Goal: Transaction & Acquisition: Purchase product/service

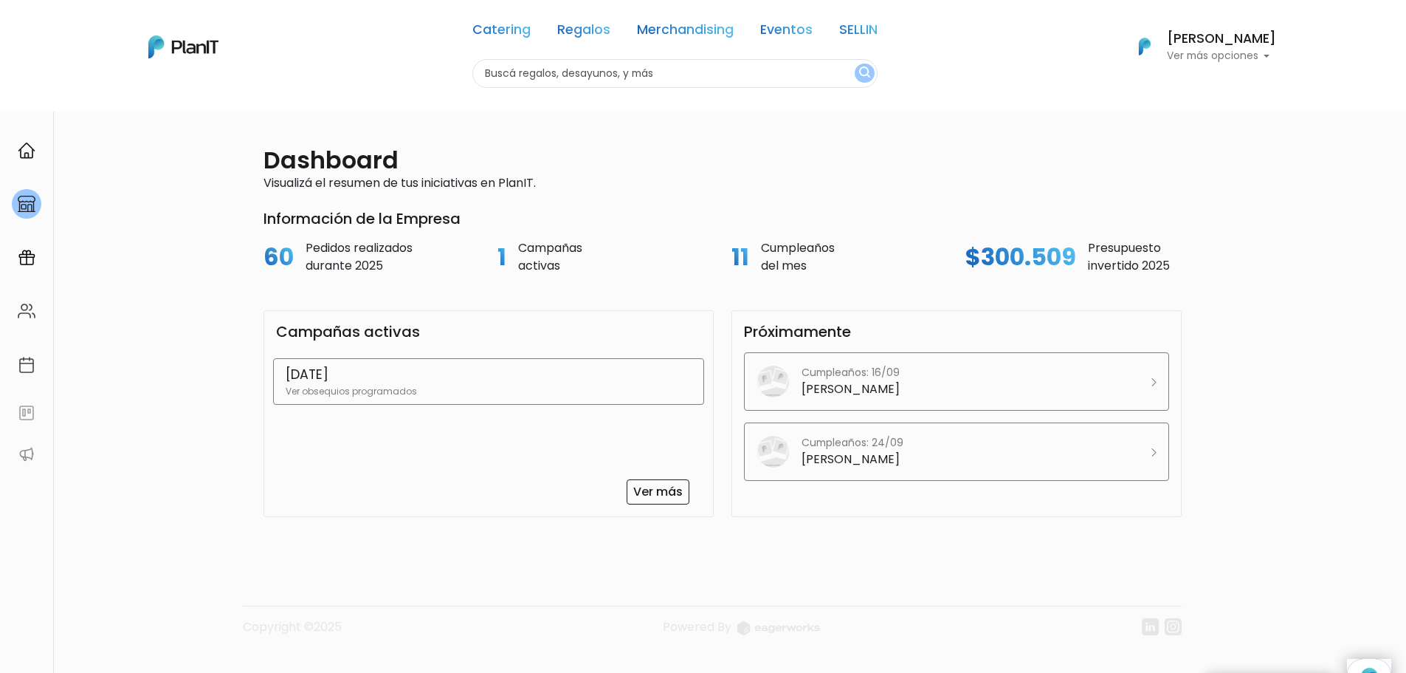
click at [430, 379] on p "[DATE]" at bounding box center [489, 374] width 406 height 19
click at [485, 386] on p "Ver obsequios programados" at bounding box center [489, 391] width 406 height 13
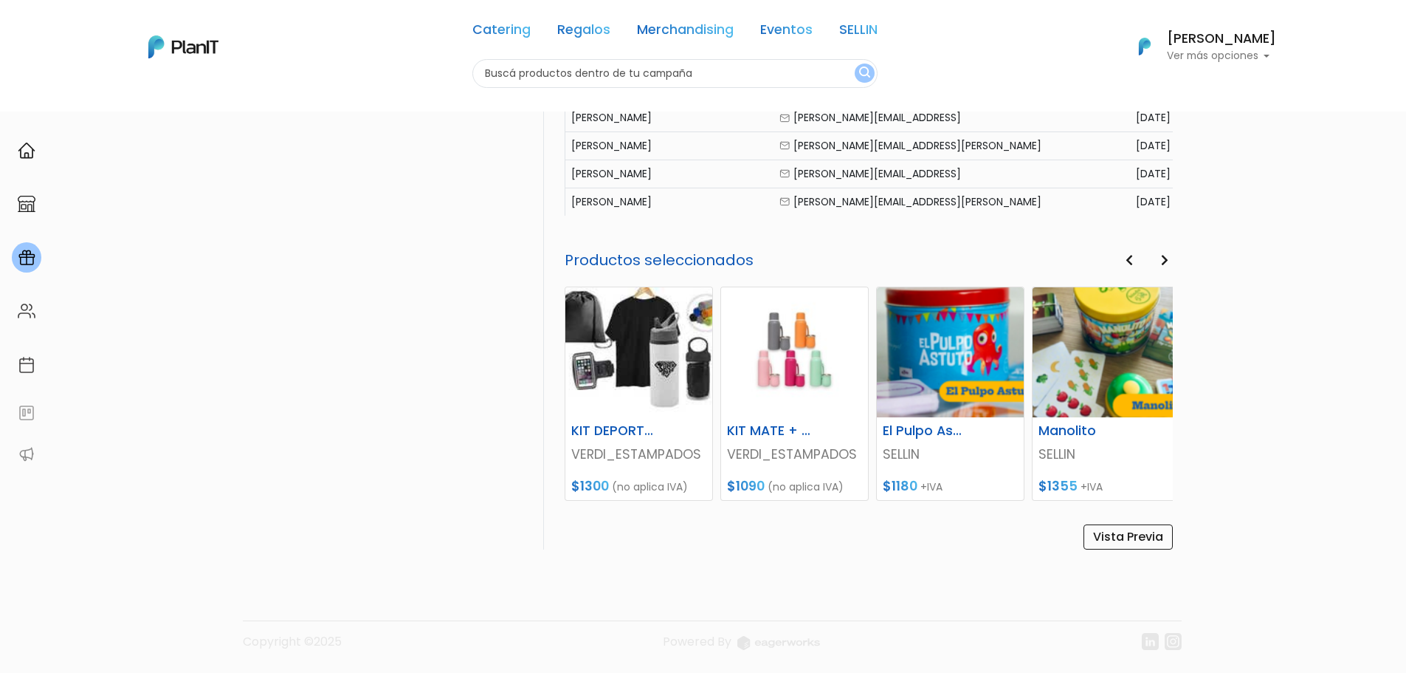
scroll to position [751, 0]
click at [1135, 543] on link "Vista Previa" at bounding box center [1128, 535] width 89 height 25
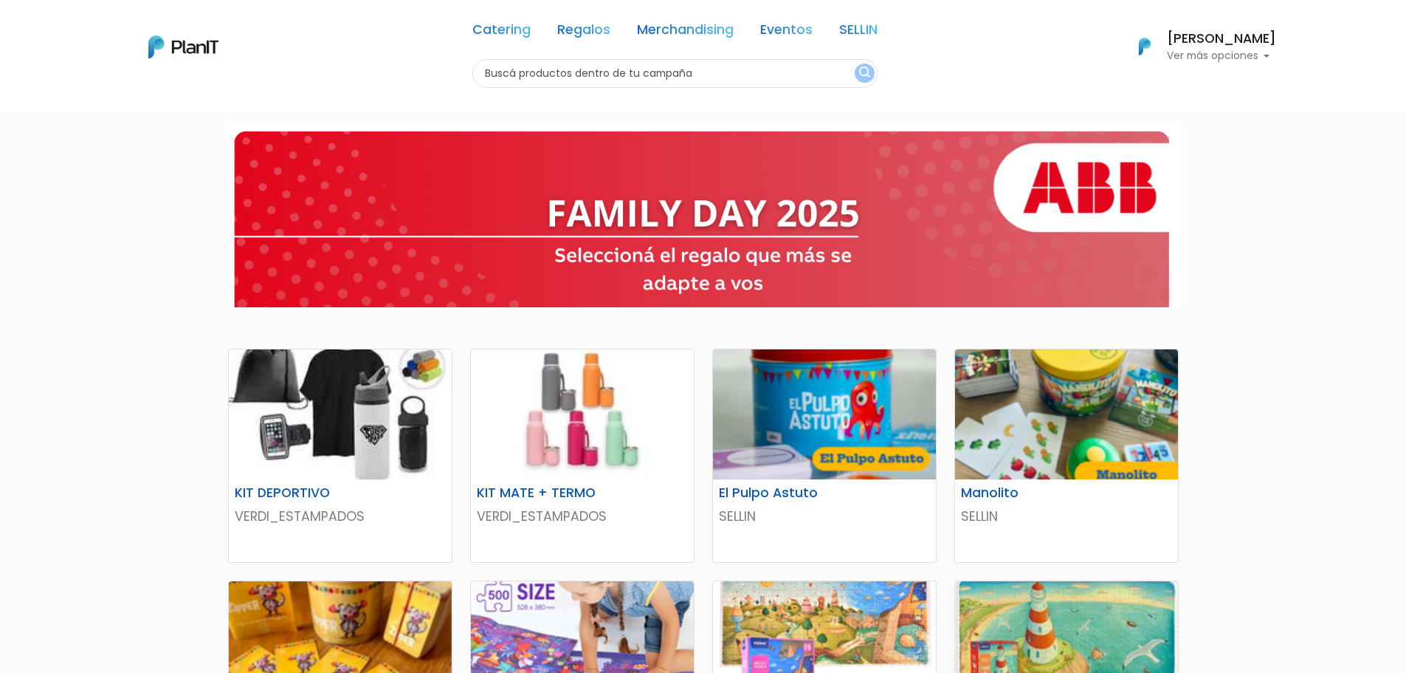
click at [173, 47] on img at bounding box center [183, 46] width 70 height 23
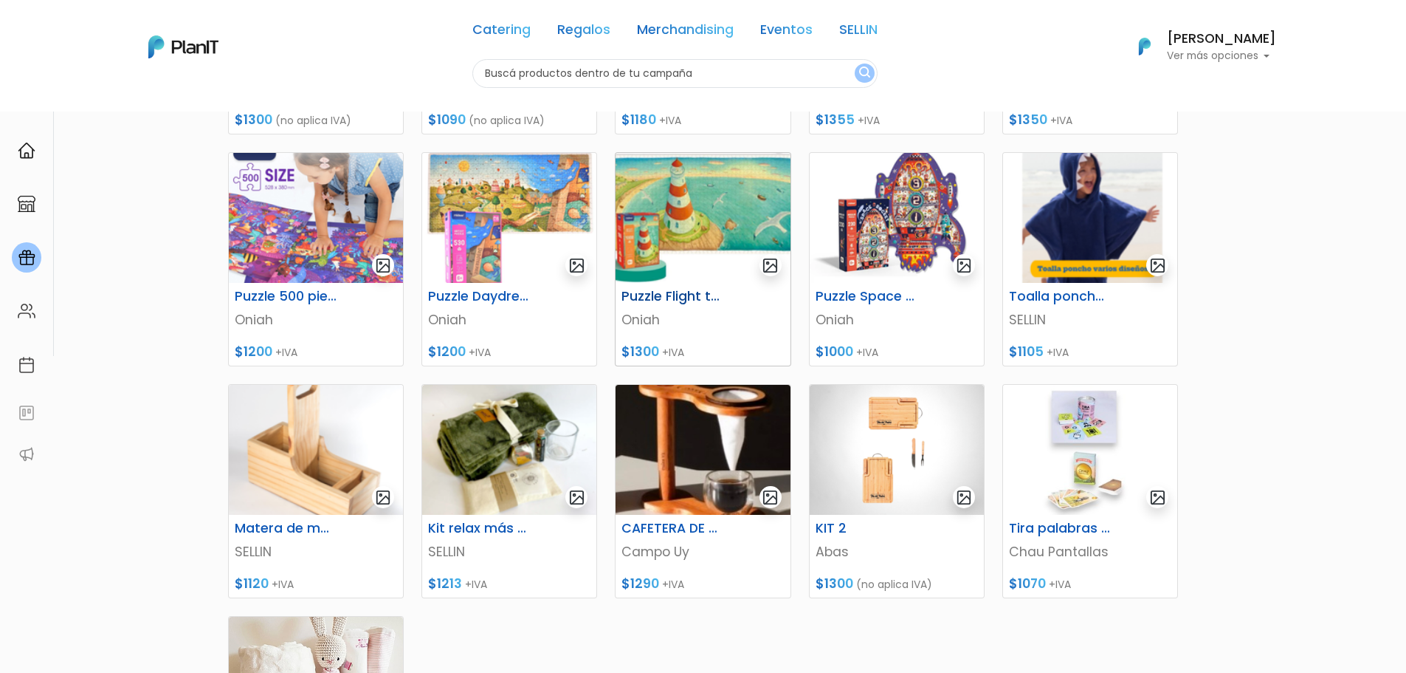
scroll to position [443, 0]
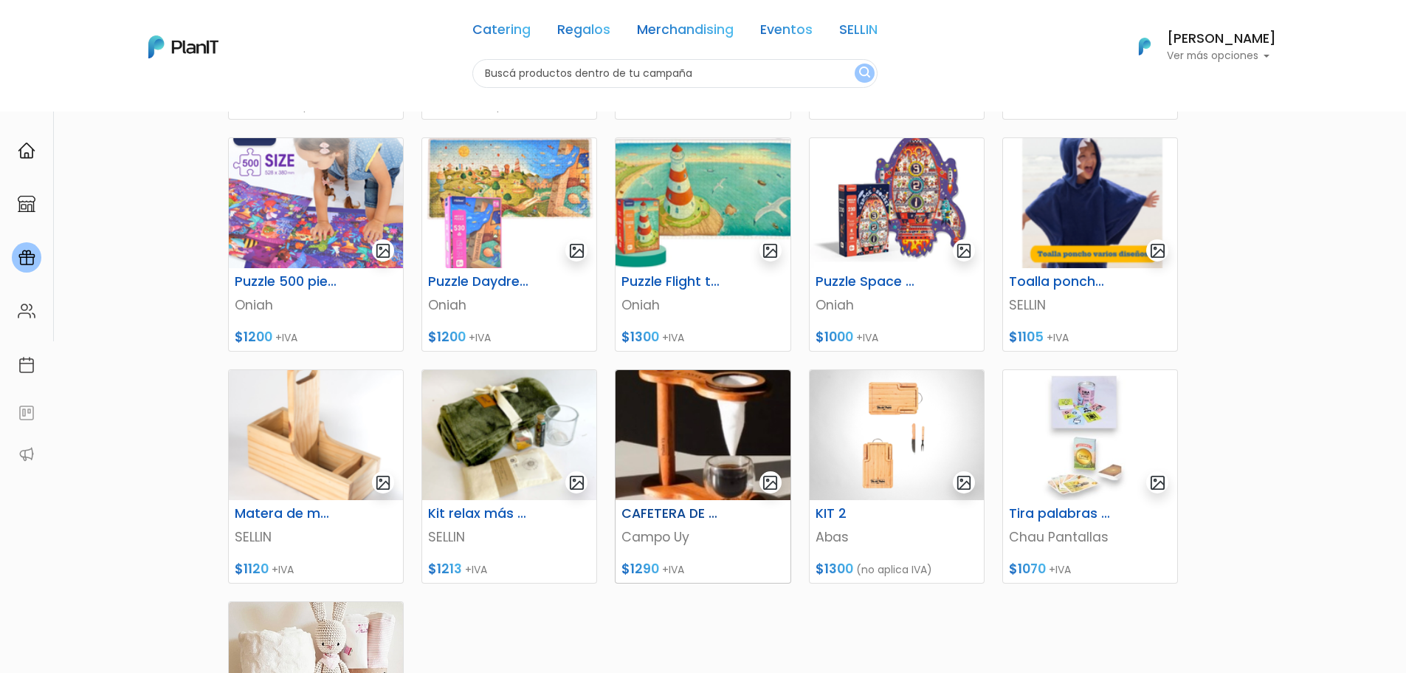
click at [709, 461] on img at bounding box center [703, 435] width 174 height 130
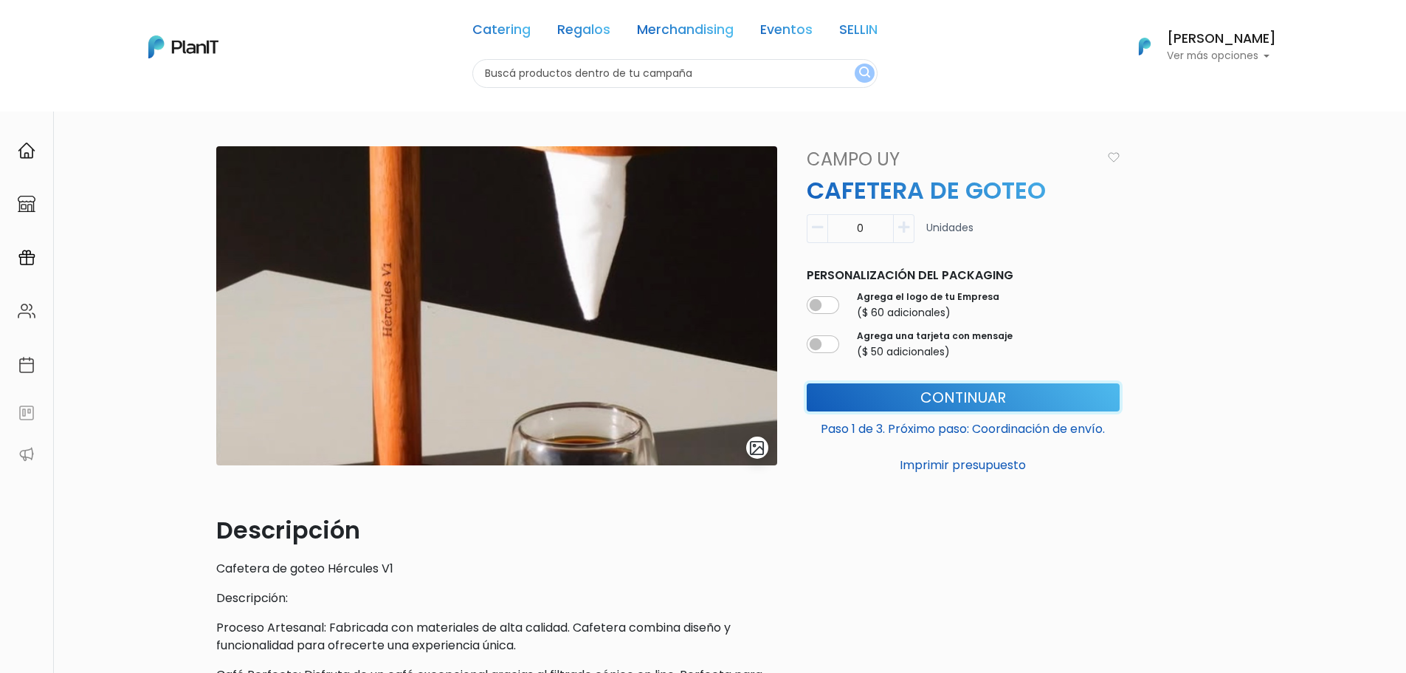
click at [862, 391] on button "Continuar" at bounding box center [963, 397] width 313 height 28
click at [914, 215] on div "0" at bounding box center [861, 228] width 108 height 29
click at [912, 220] on button "button" at bounding box center [904, 228] width 21 height 29
type input "1"
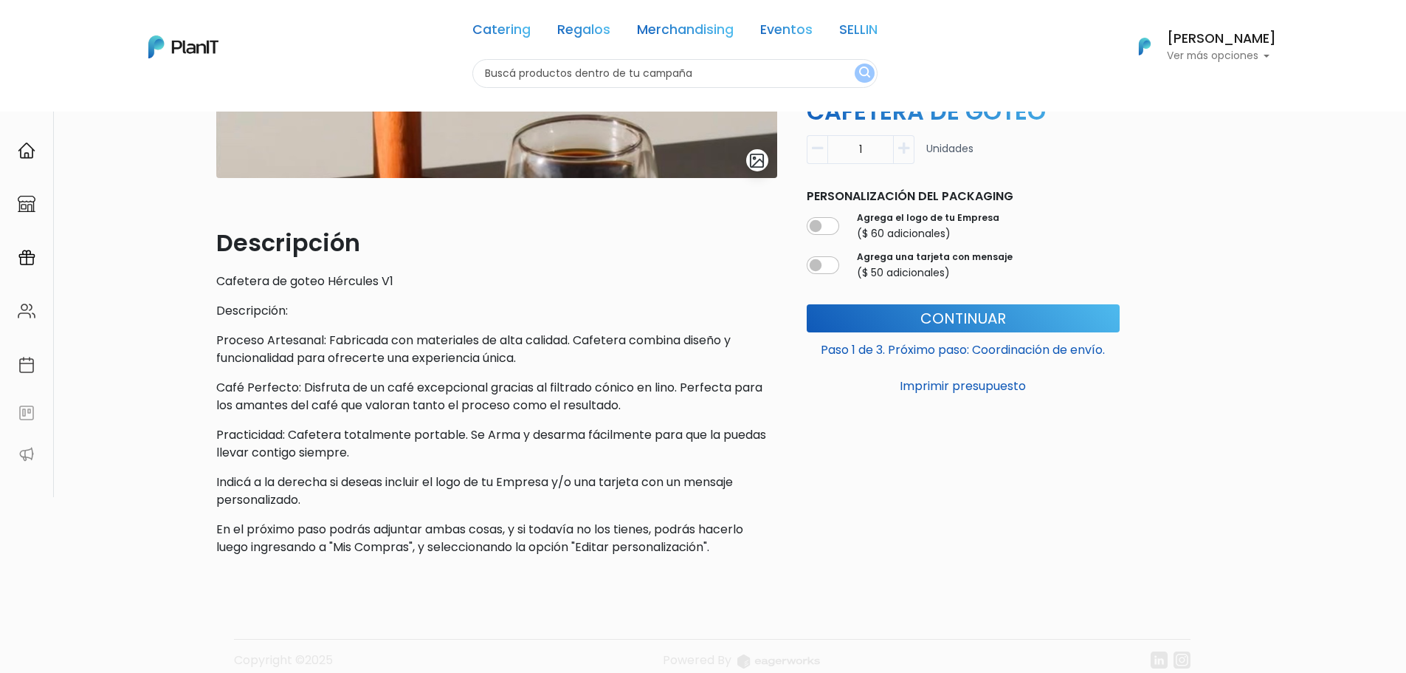
scroll to position [295, 0]
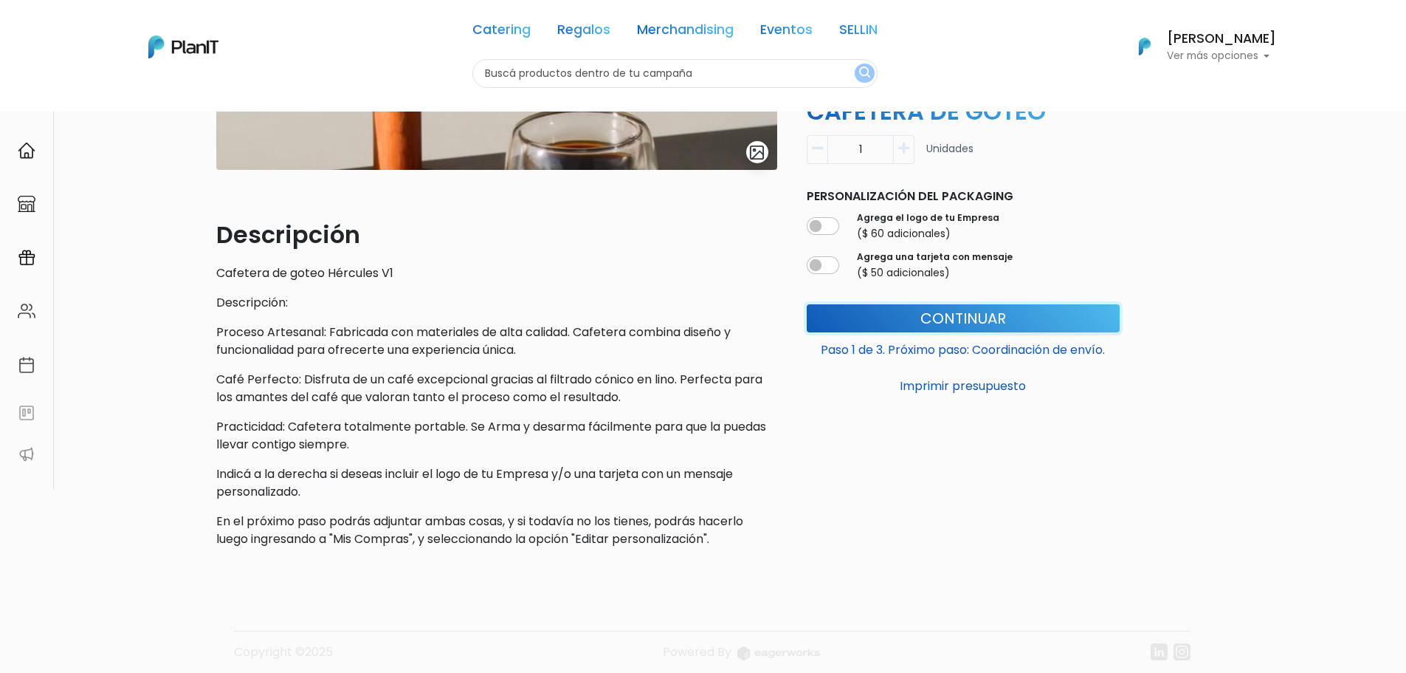
click at [866, 312] on button "Continuar" at bounding box center [963, 318] width 313 height 28
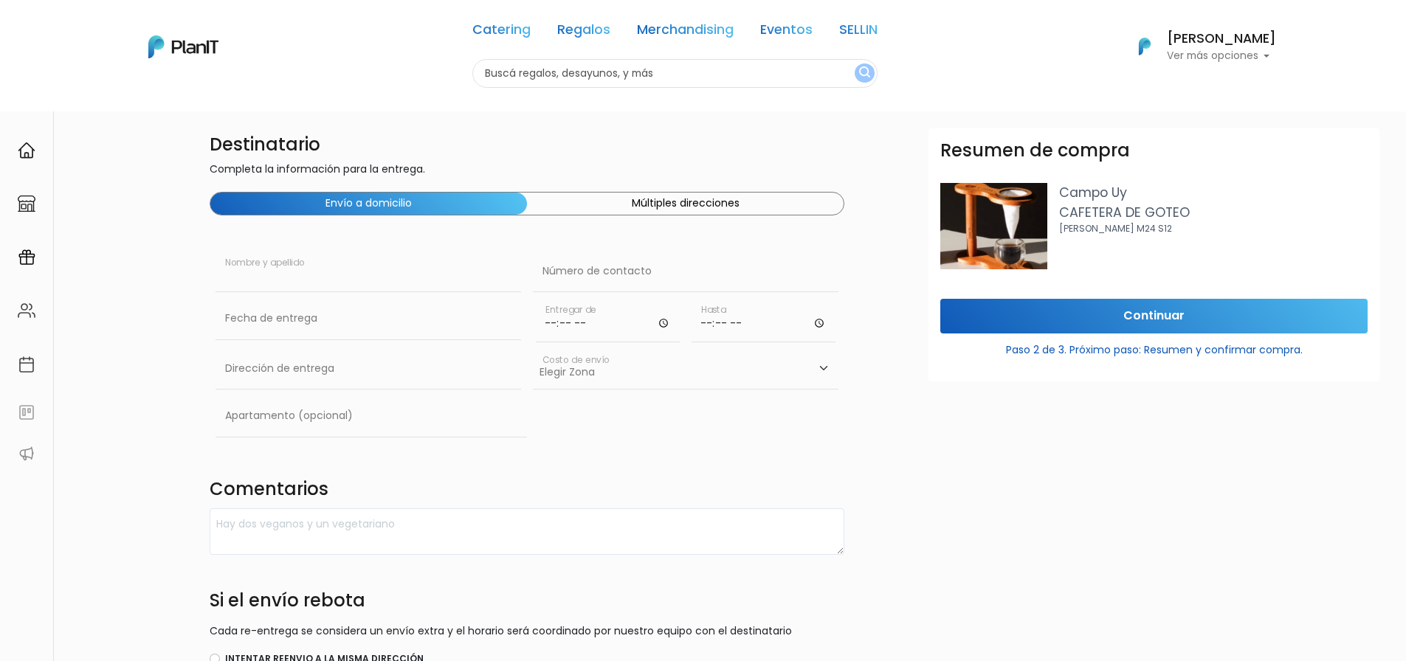
click at [336, 270] on input "text" at bounding box center [369, 271] width 306 height 41
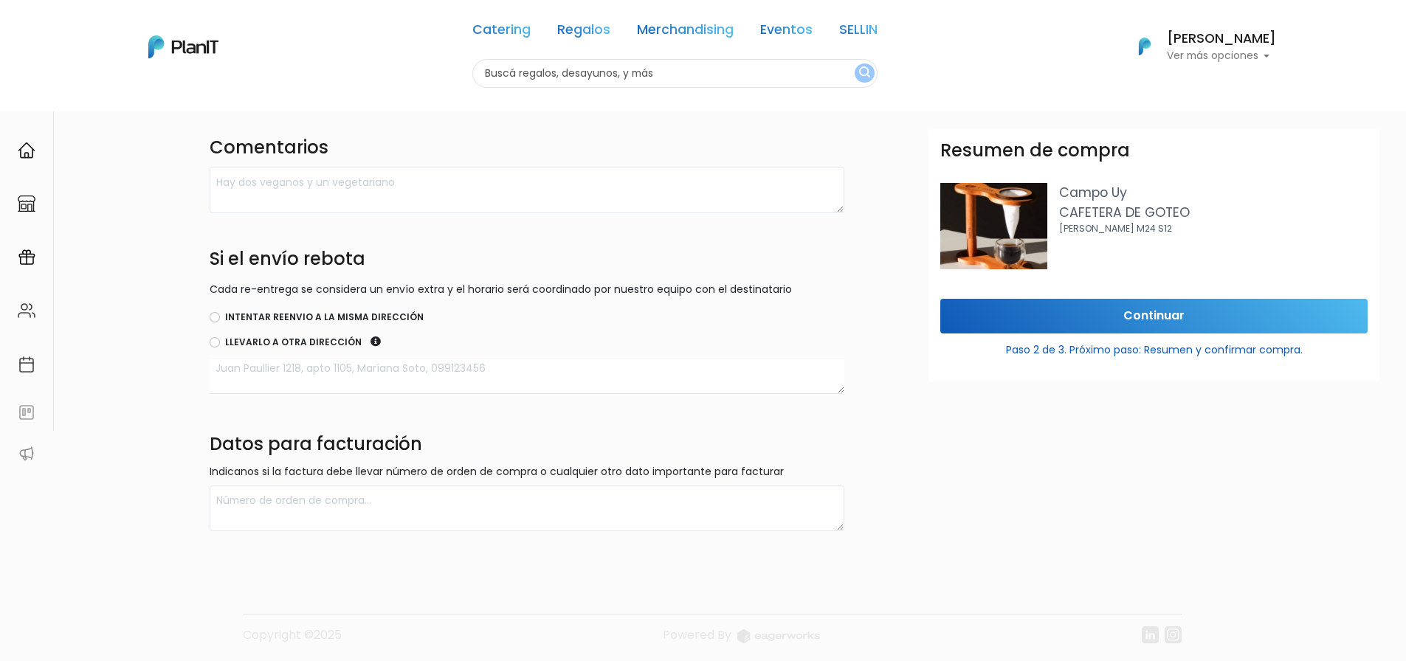
scroll to position [348, 0]
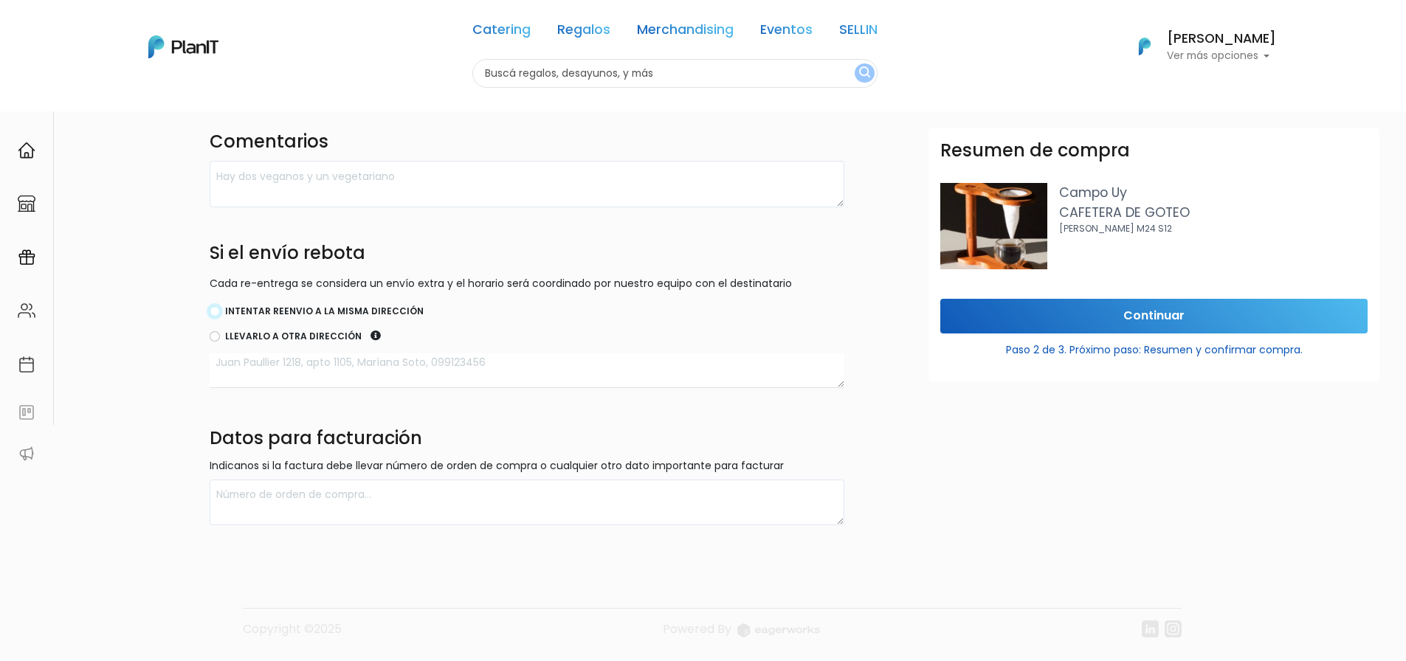
click at [211, 309] on input "Intentar reenvio a la misma dirección" at bounding box center [215, 311] width 10 height 10
radio input "true"
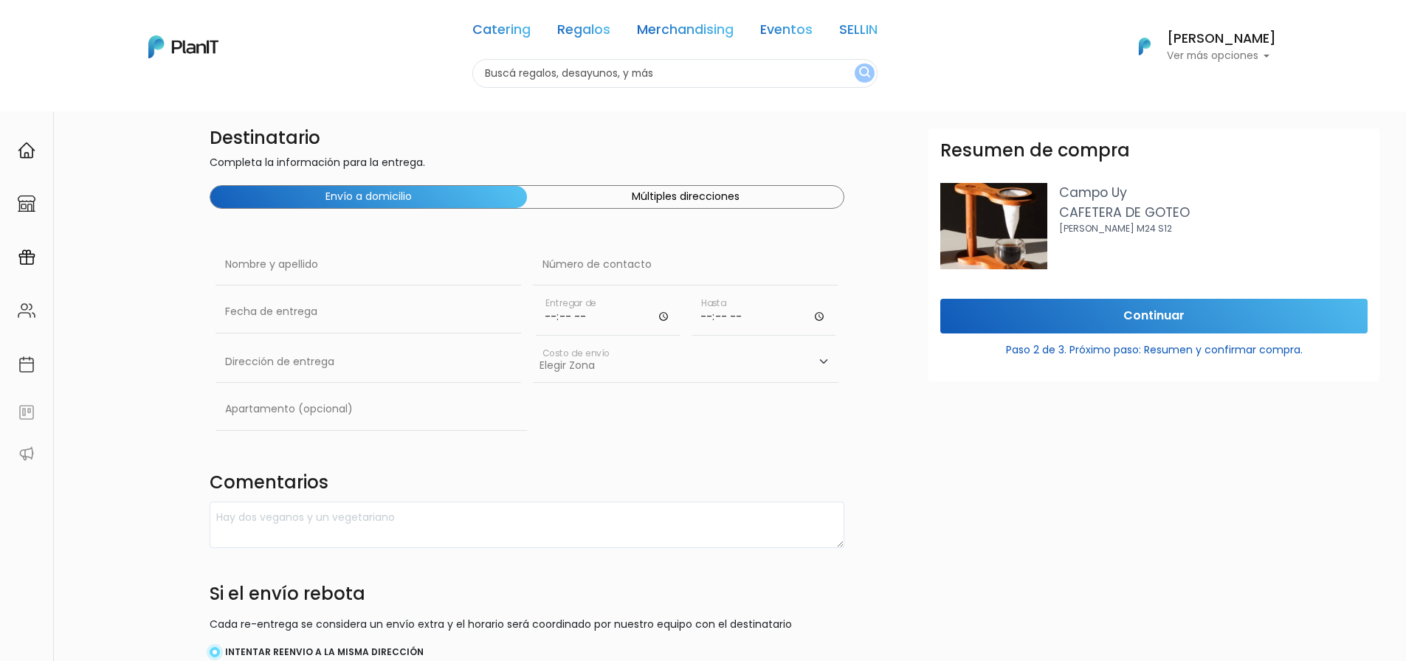
scroll to position [0, 0]
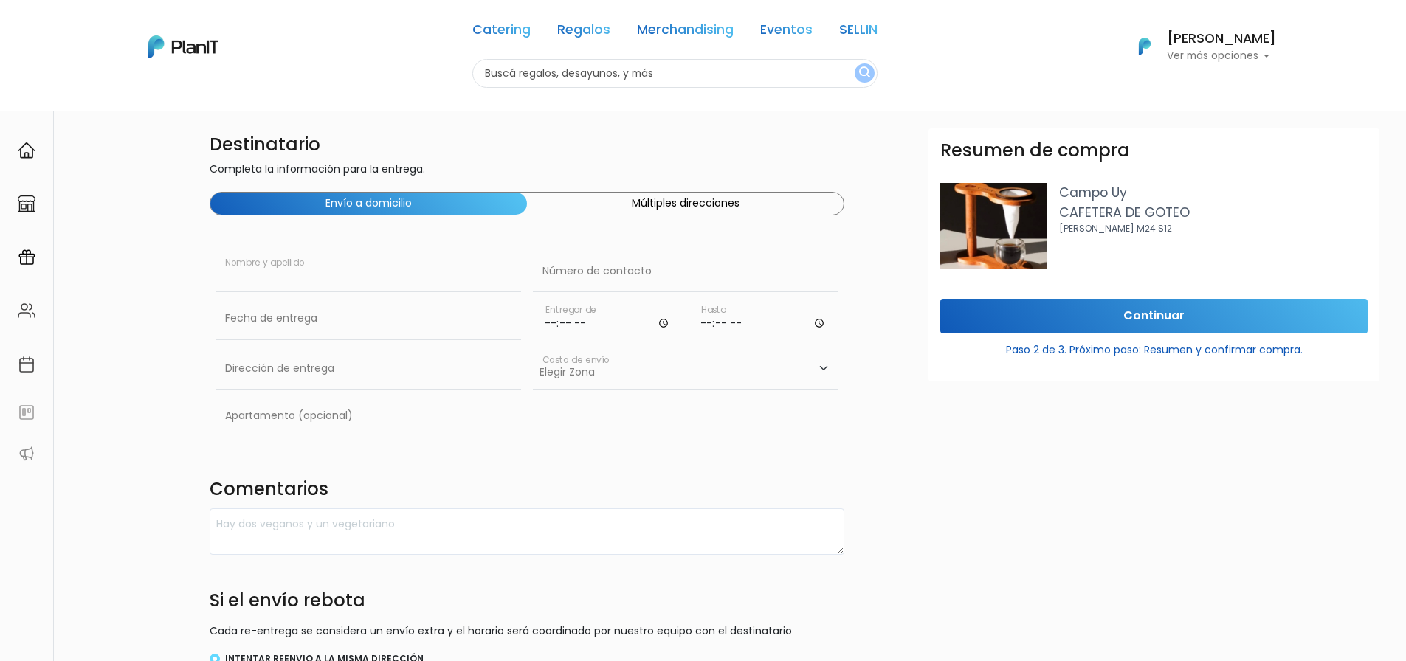
click at [276, 271] on input "text" at bounding box center [369, 271] width 306 height 41
click at [612, 198] on button "Múltiples direcciones" at bounding box center [685, 204] width 317 height 22
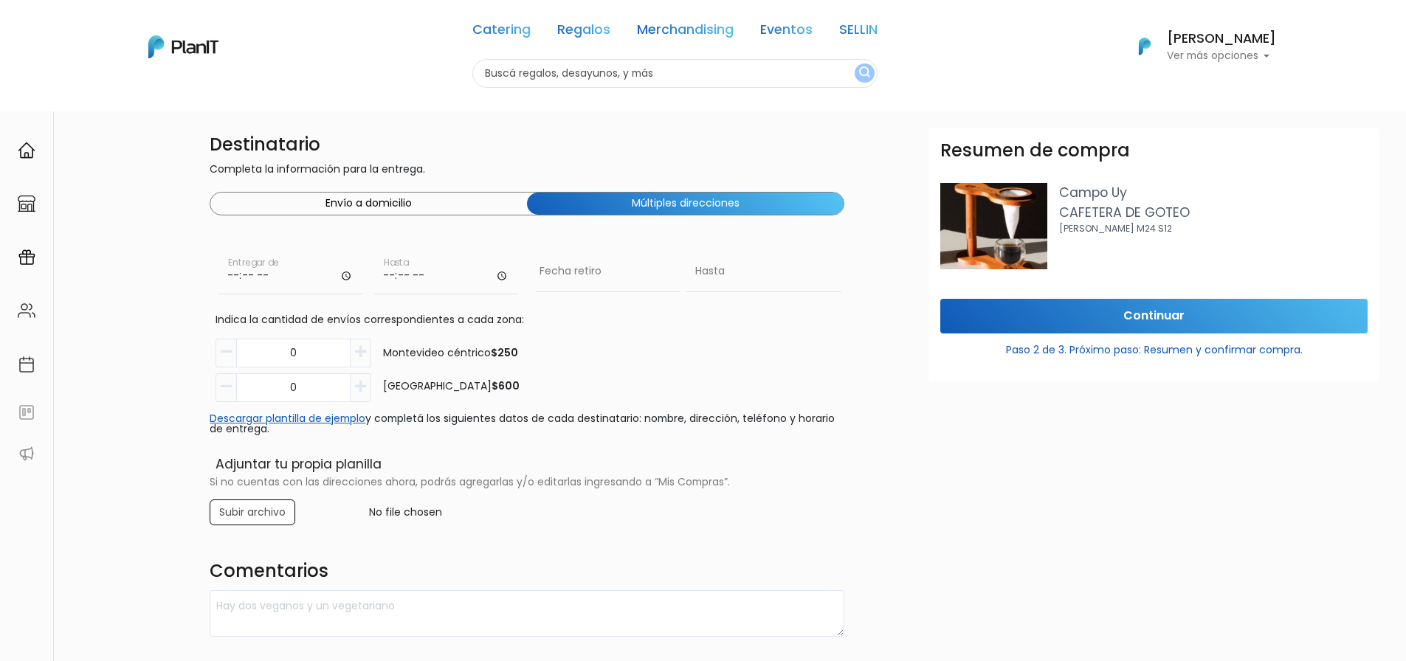
click at [405, 211] on button "Envío a domicilio" at bounding box center [368, 204] width 317 height 22
